Goal: Entertainment & Leisure: Consume media (video, audio)

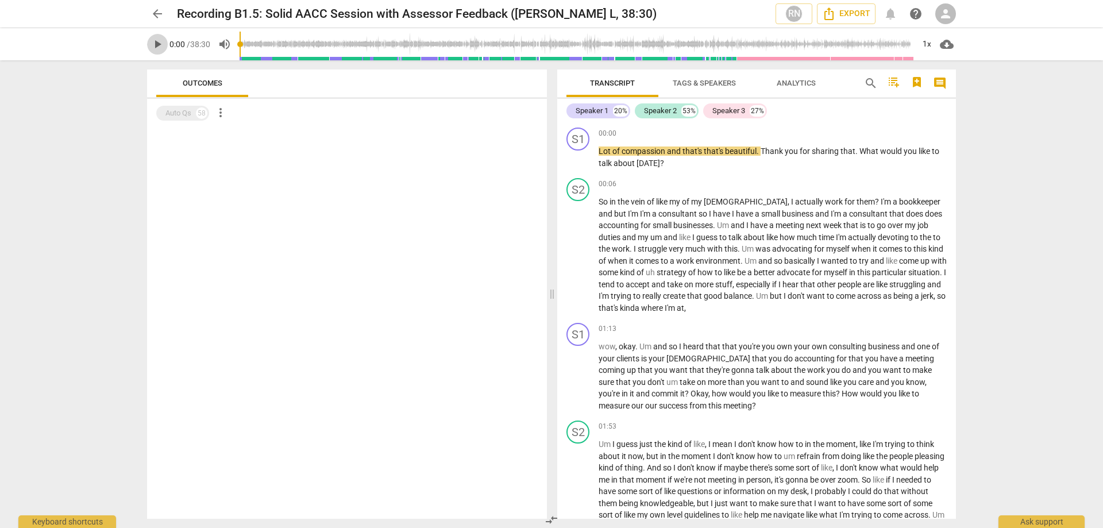
click at [155, 44] on span "play_arrow" at bounding box center [158, 44] width 14 height 14
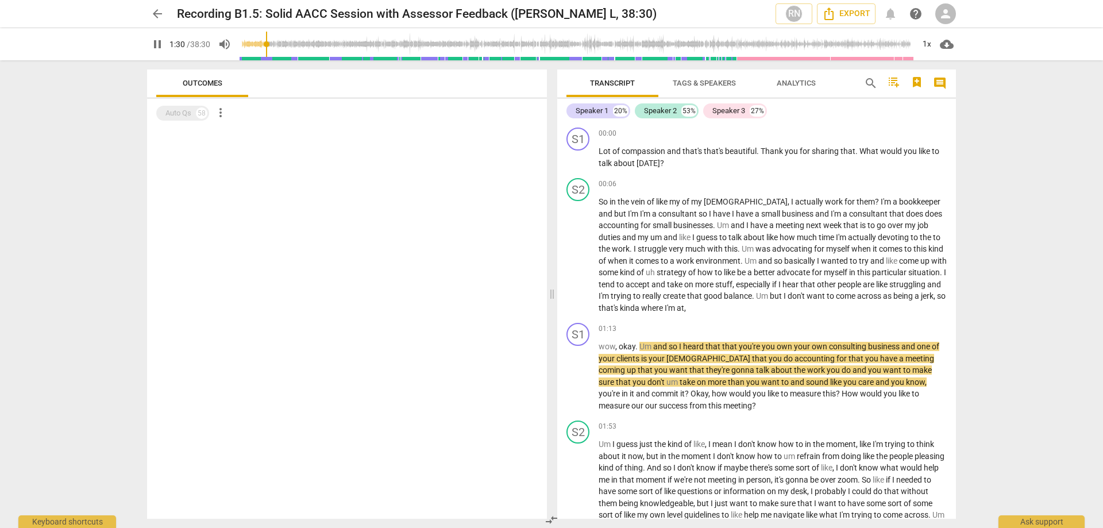
click at [717, 84] on span "Tags & Speakers" at bounding box center [704, 83] width 63 height 9
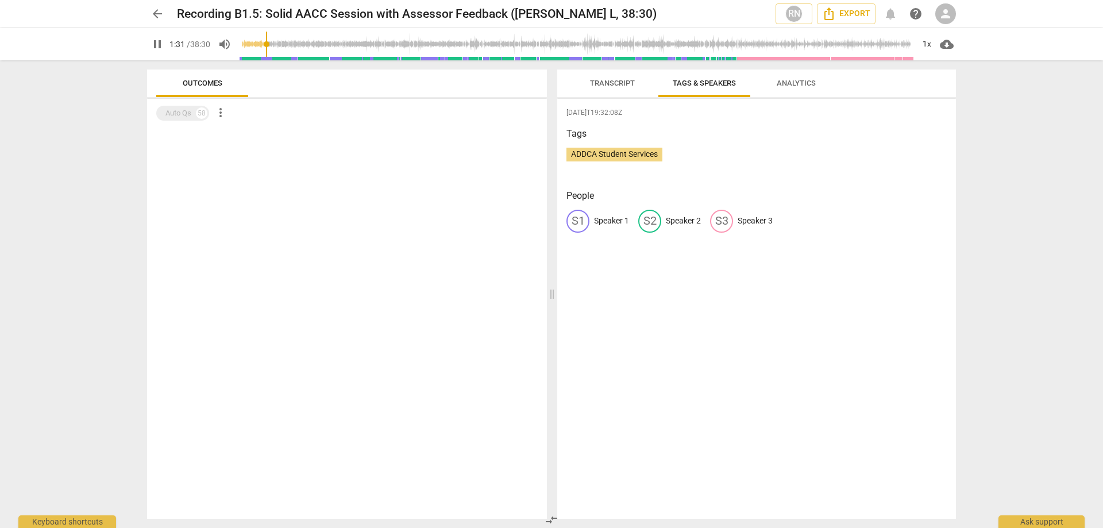
click at [609, 82] on span "Transcript" at bounding box center [612, 83] width 45 height 9
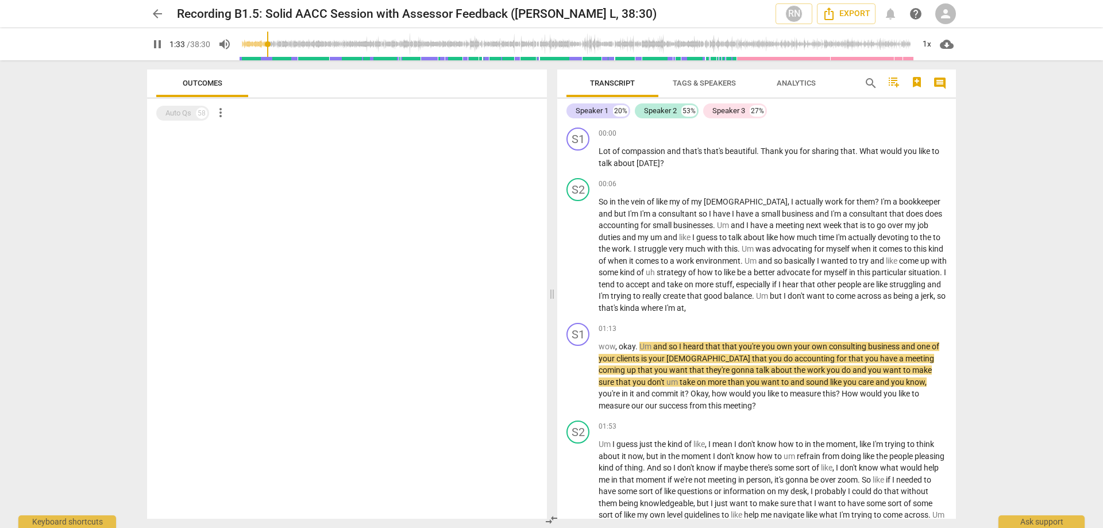
click at [294, 86] on div "Outcomes" at bounding box center [347, 84] width 382 height 28
click at [216, 89] on span "Outcomes" at bounding box center [202, 84] width 67 height 16
click at [180, 116] on div "Auto Qs" at bounding box center [179, 112] width 26 height 11
click at [224, 110] on span "more_vert" at bounding box center [221, 113] width 14 height 14
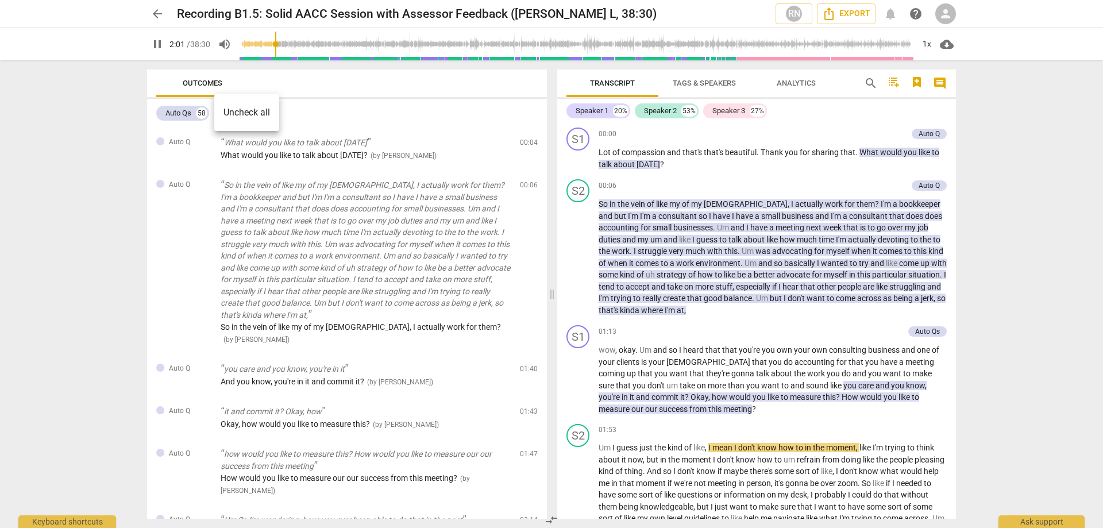
drag, startPoint x: 544, startPoint y: 156, endPoint x: 544, endPoint y: 182, distance: 25.9
click at [544, 182] on div at bounding box center [551, 264] width 1103 height 528
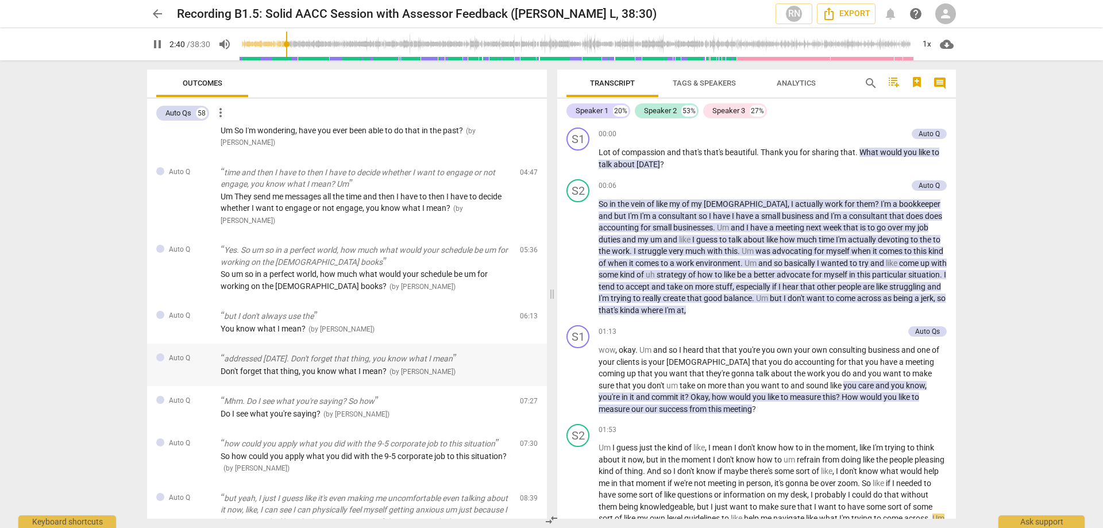
scroll to position [402, 0]
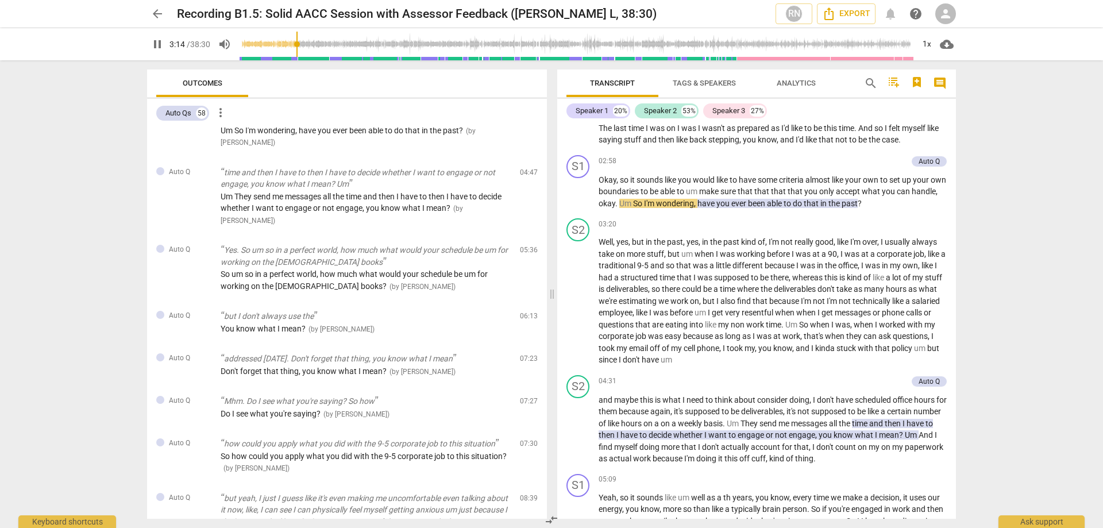
click at [160, 47] on span "pause" at bounding box center [158, 44] width 14 height 14
click at [156, 44] on span "play_arrow" at bounding box center [158, 44] width 14 height 14
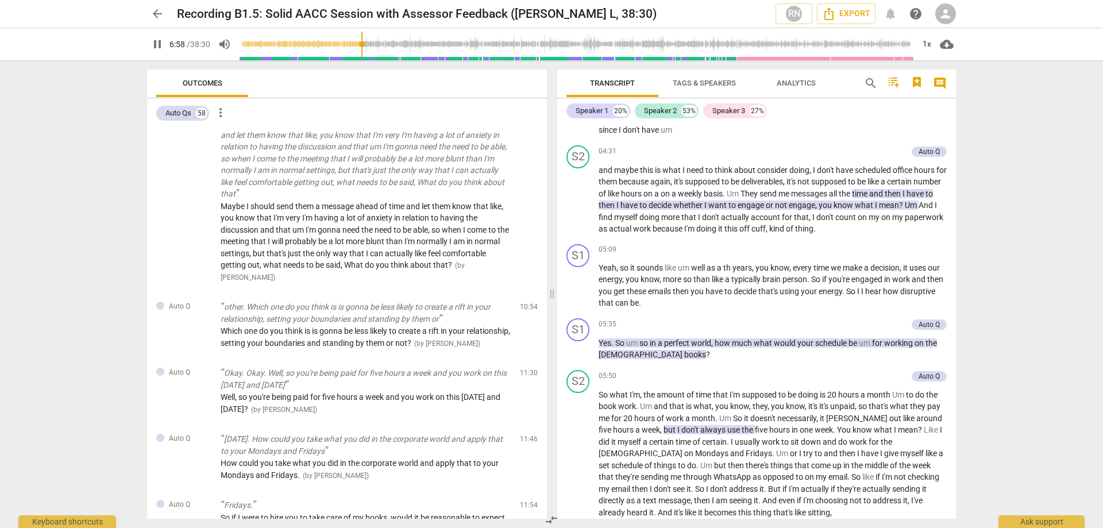
scroll to position [1067, 0]
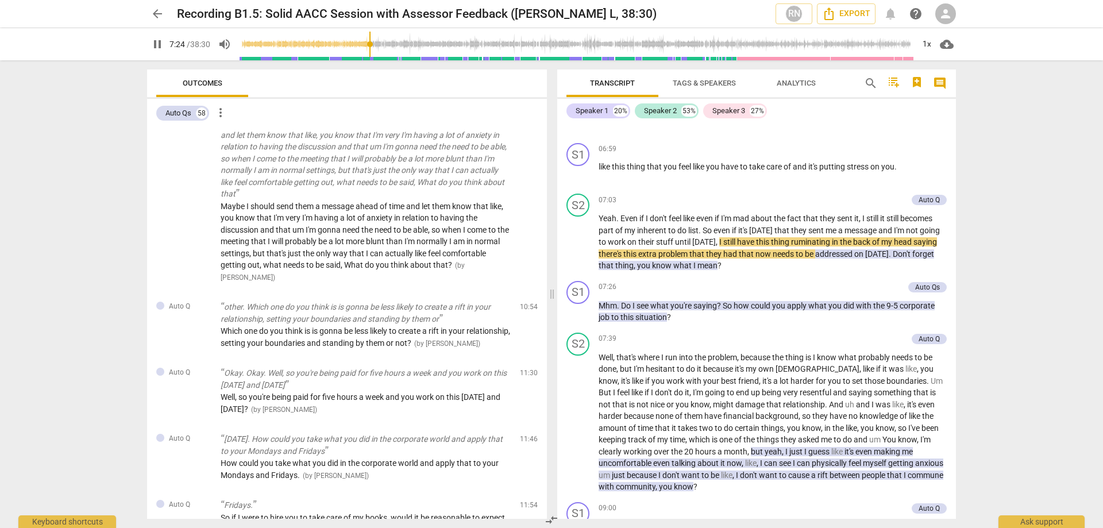
click at [1013, 366] on div "arrow_back Recording B1.5: Solid AACC Session with Assessor Feedback ([PERSON_N…" at bounding box center [551, 264] width 1103 height 528
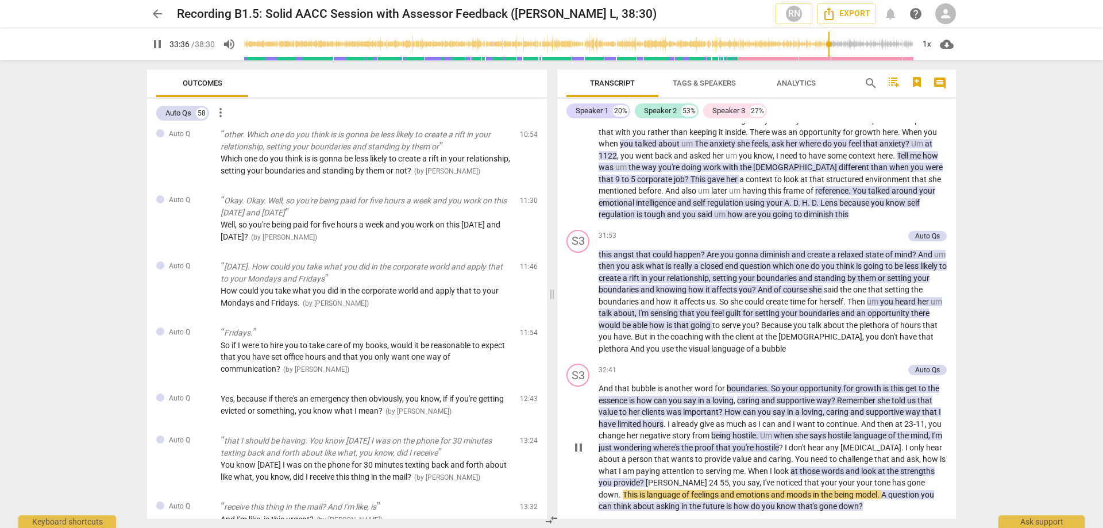
scroll to position [6552, 0]
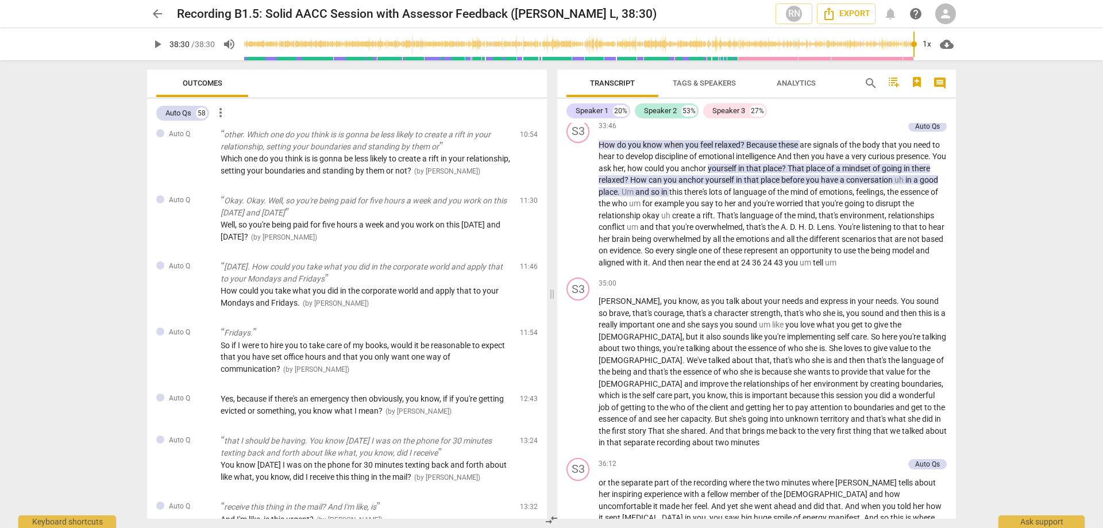
type input "2310"
